Goal: Answer question/provide support

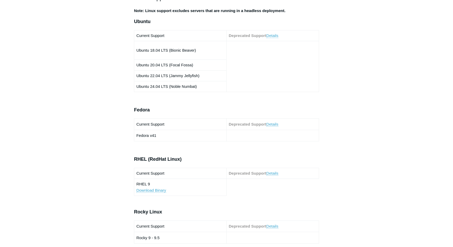
scroll to position [311, 0]
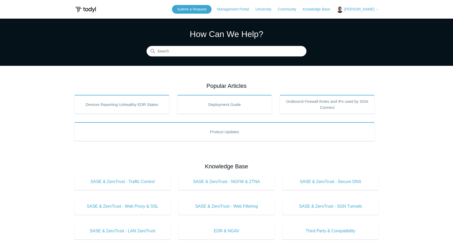
click at [360, 9] on span "[PERSON_NAME]" at bounding box center [359, 9] width 30 height 4
click at [358, 22] on link "My Support Requests" at bounding box center [362, 20] width 51 height 9
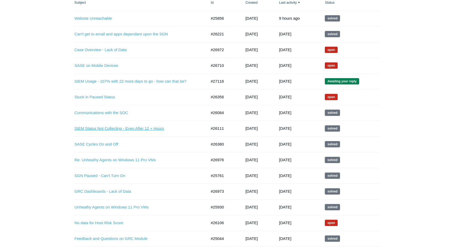
scroll to position [107, 0]
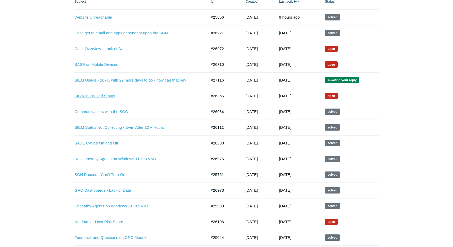
click at [100, 96] on link "Stuck in Paused Status" at bounding box center [136, 96] width 124 height 6
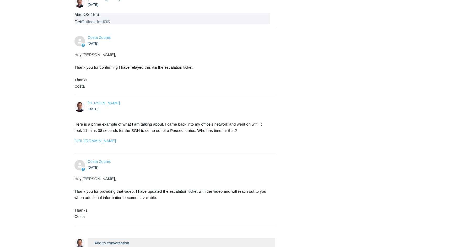
scroll to position [1036, 0]
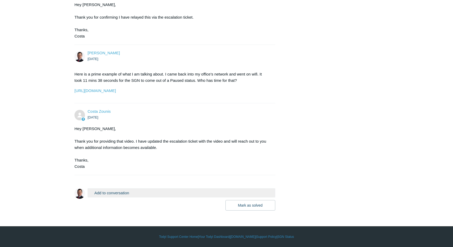
click at [139, 192] on button "Add to conversation" at bounding box center [181, 192] width 188 height 9
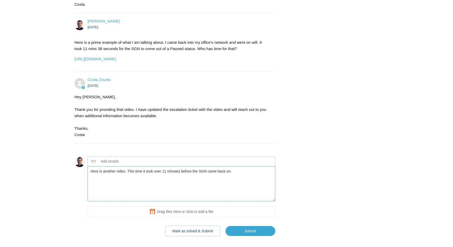
paste textarea "https://app.screencast.com/9f7HKHFMhSbiG"
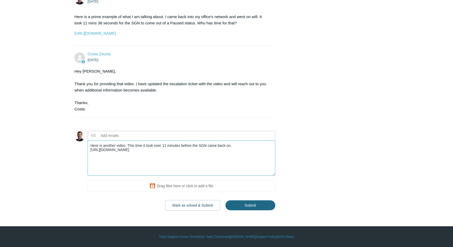
type textarea "Here is another video. This time it took over 11 minutes before the SGN came ba…"
click at [257, 204] on input "Submit" at bounding box center [250, 205] width 50 height 10
